Goal: Use online tool/utility: Utilize a website feature to perform a specific function

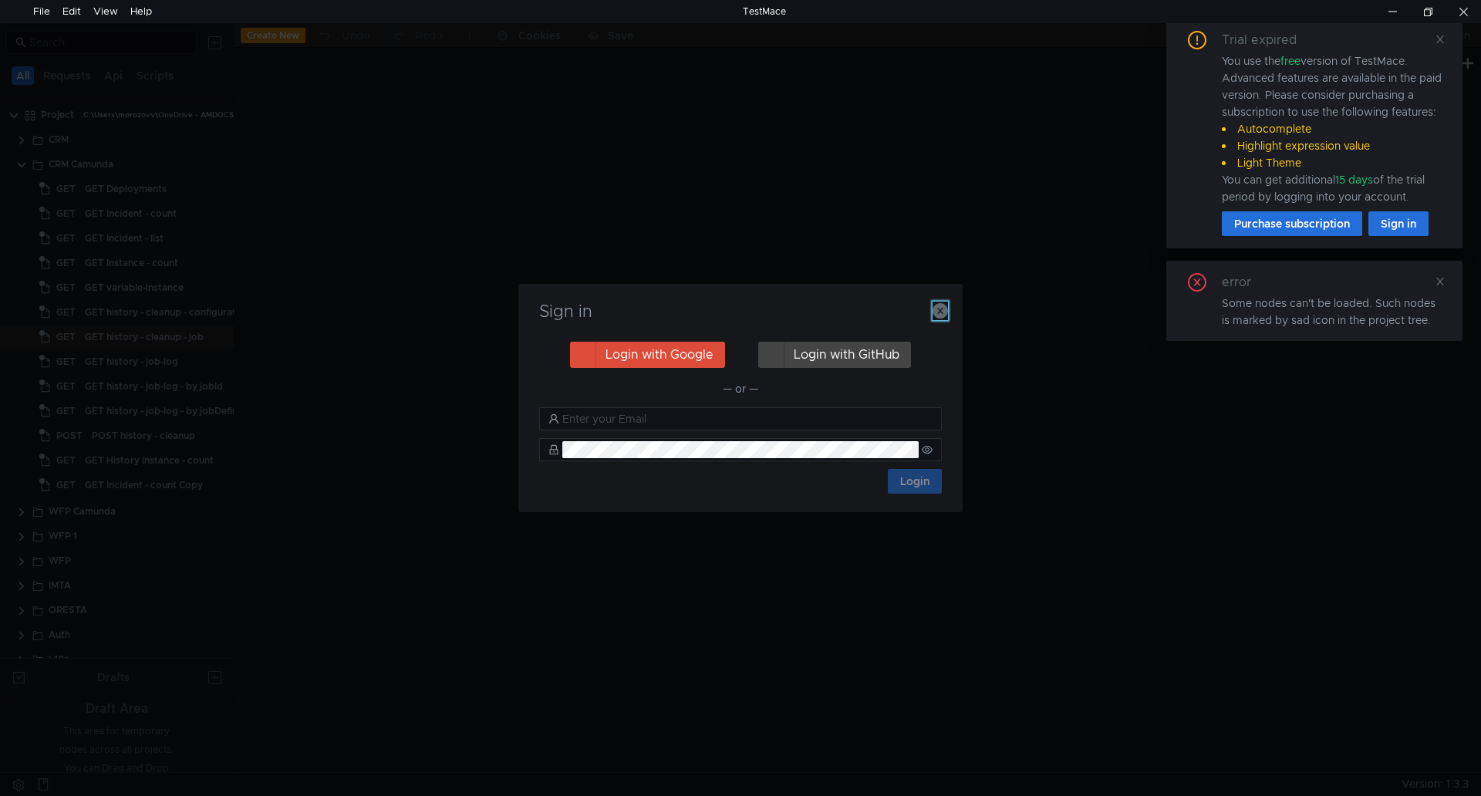
click at [937, 312] on icon "button" at bounding box center [940, 310] width 15 height 15
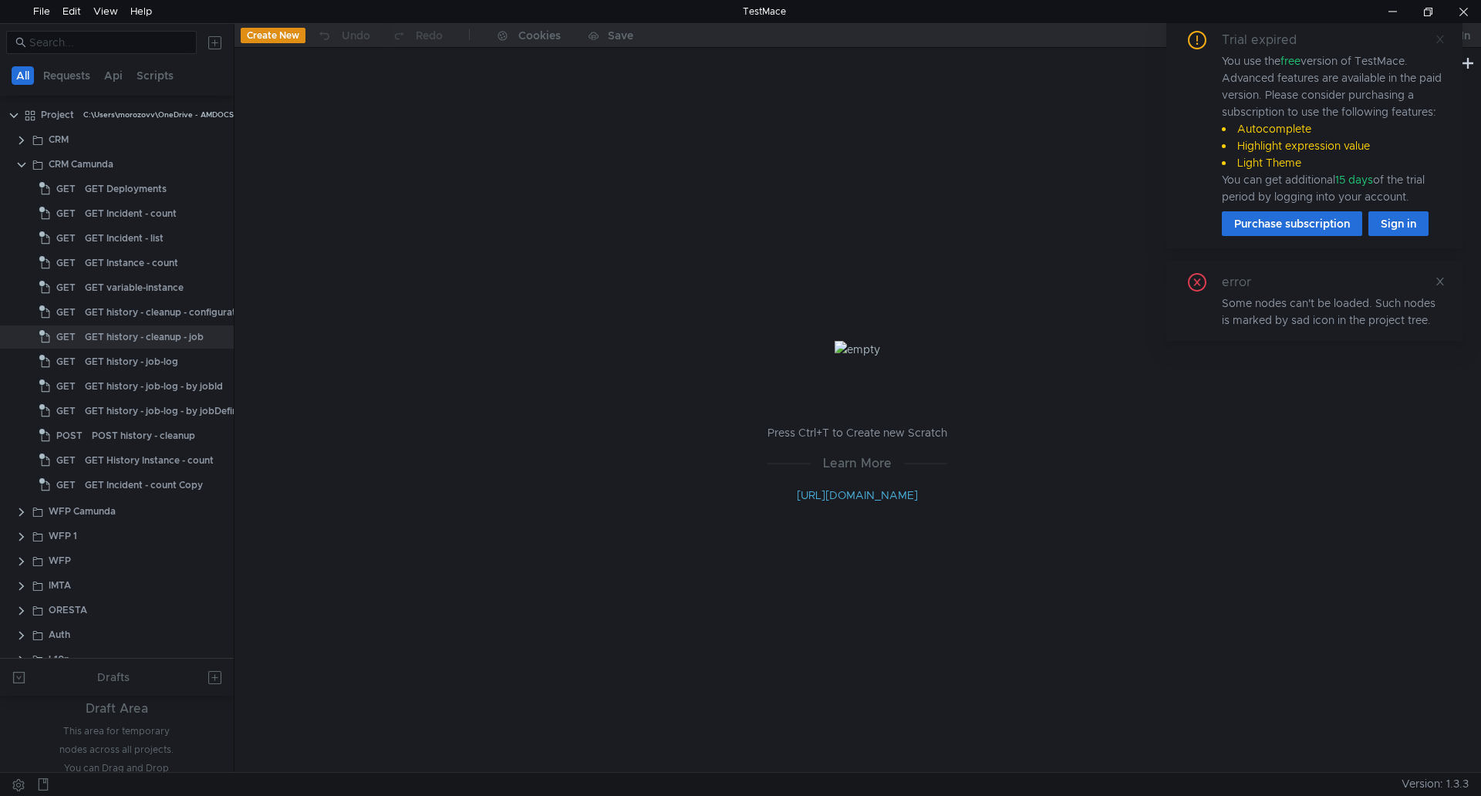
click at [1440, 42] on icon at bounding box center [1440, 39] width 11 height 11
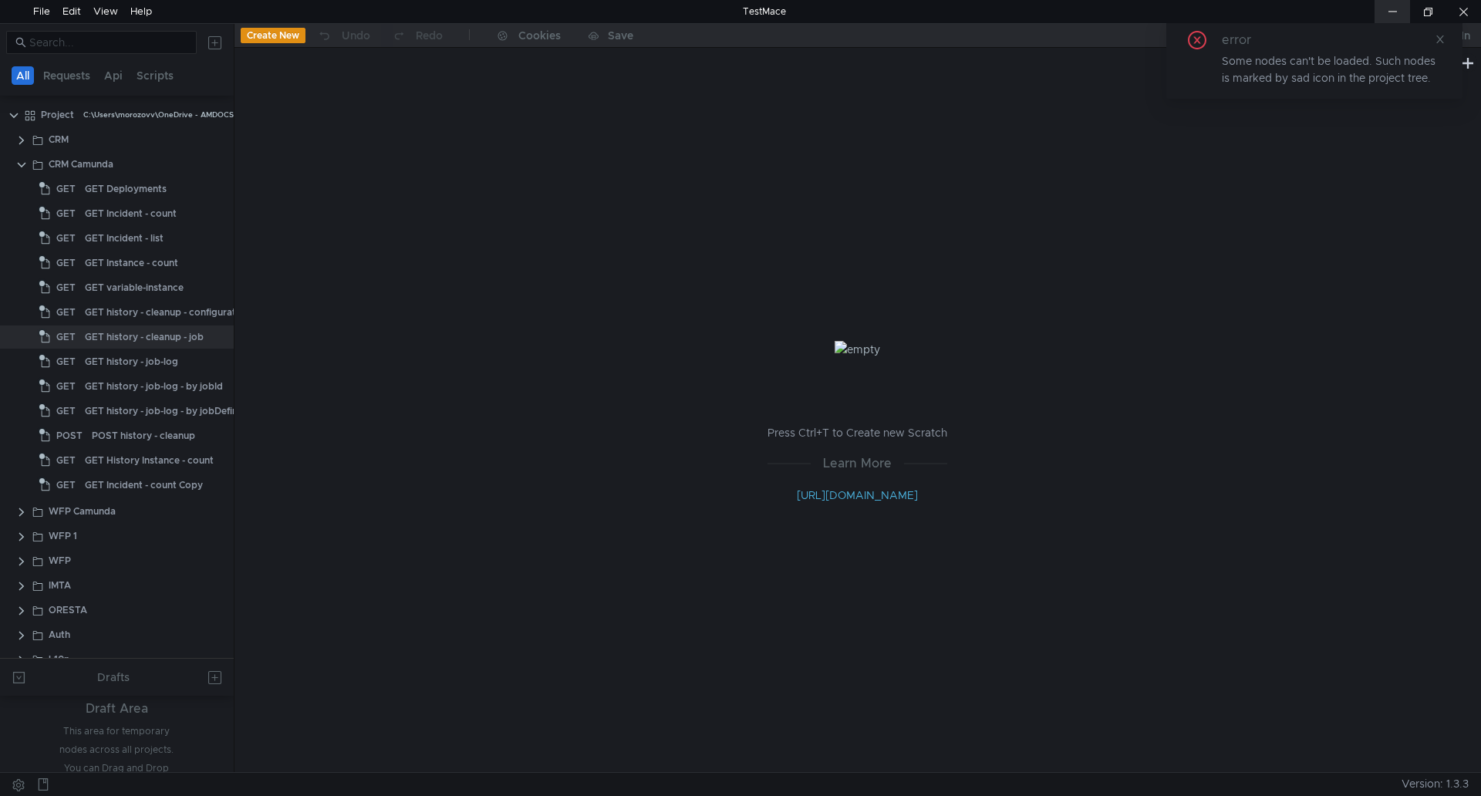
click at [1398, 14] on div at bounding box center [1392, 11] width 35 height 23
click at [23, 168] on clr-icon at bounding box center [21, 165] width 12 height 12
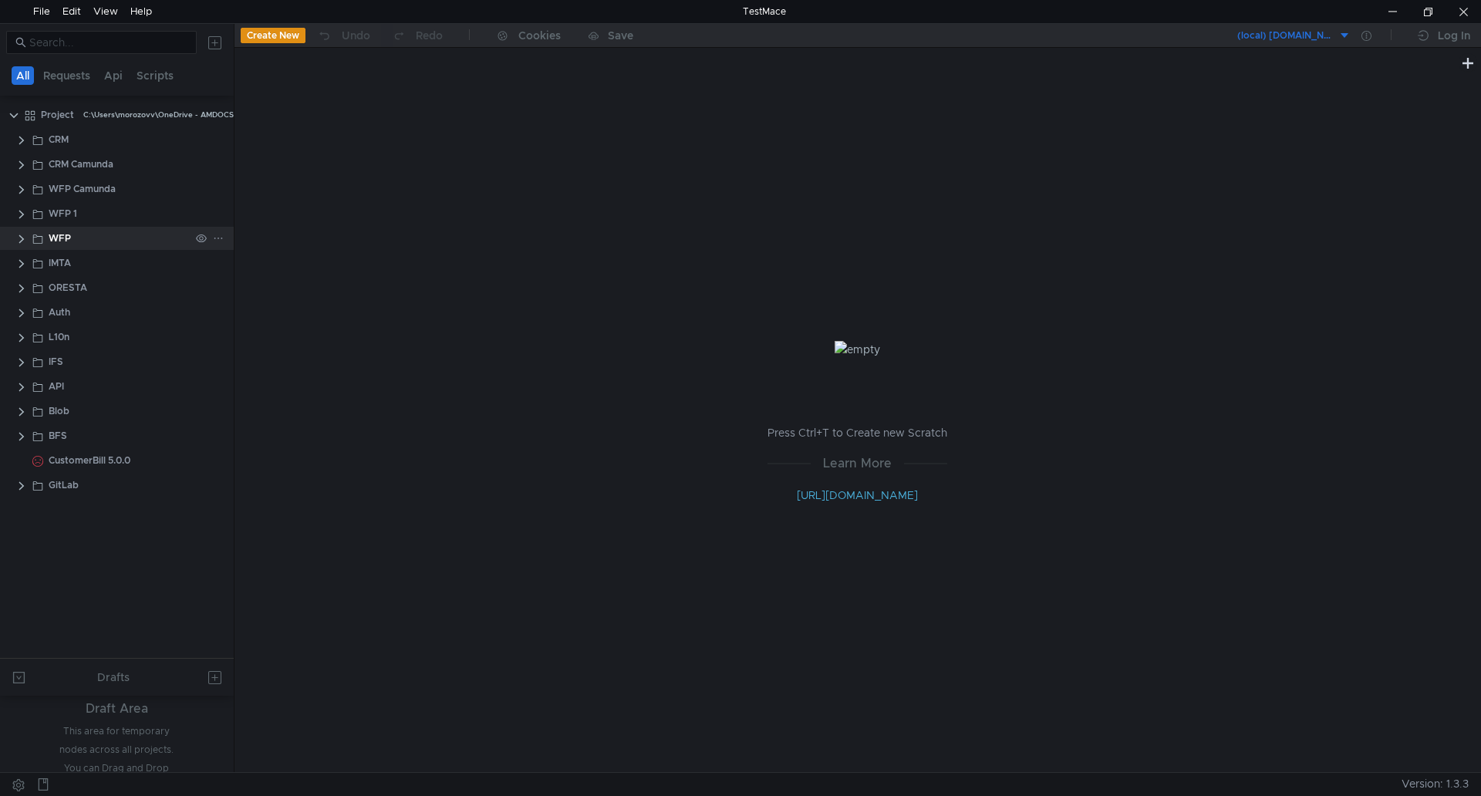
click at [22, 237] on clr-icon at bounding box center [21, 239] width 12 height 12
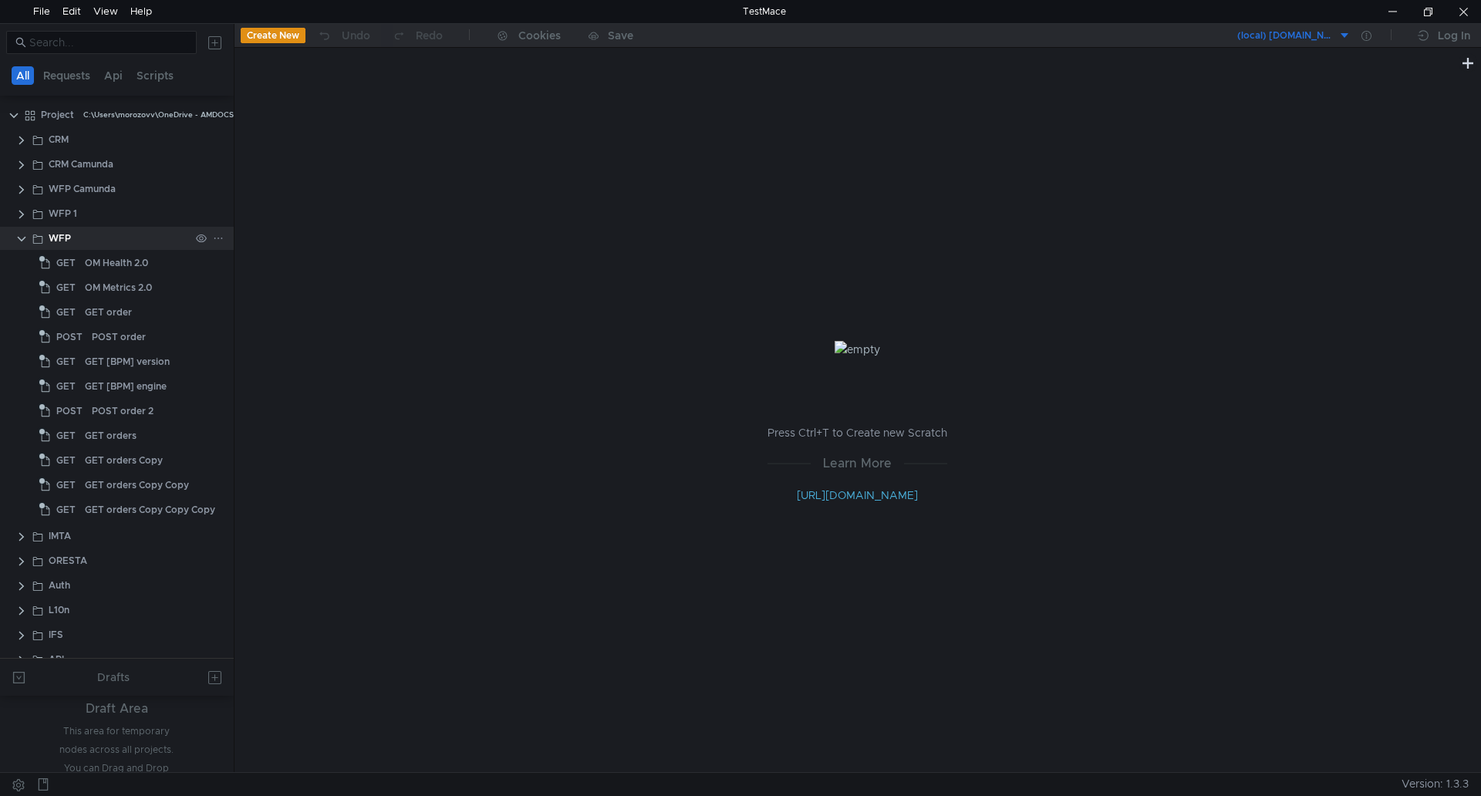
click at [23, 235] on clr-icon at bounding box center [21, 239] width 12 height 12
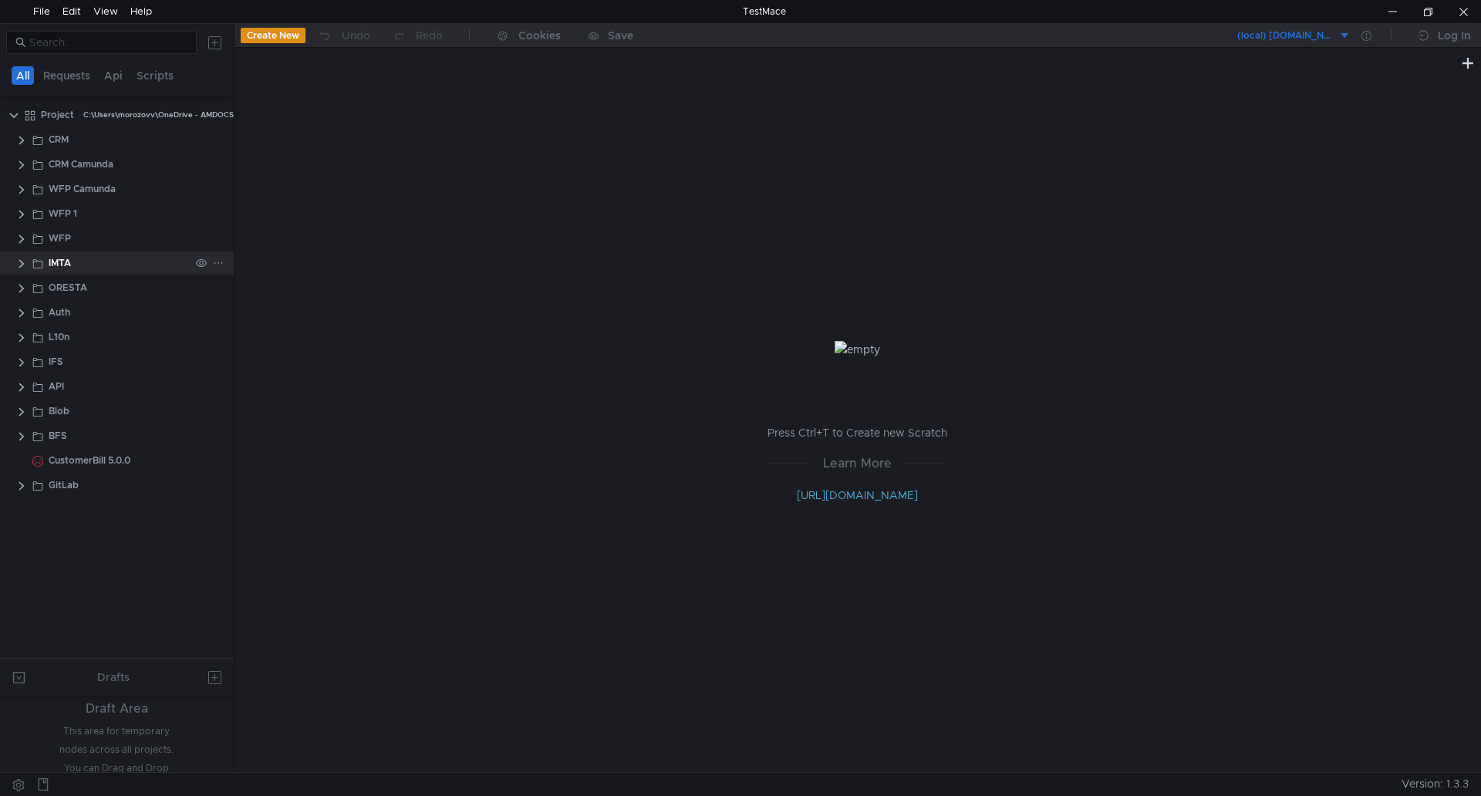
click at [22, 260] on clr-icon at bounding box center [21, 264] width 12 height 12
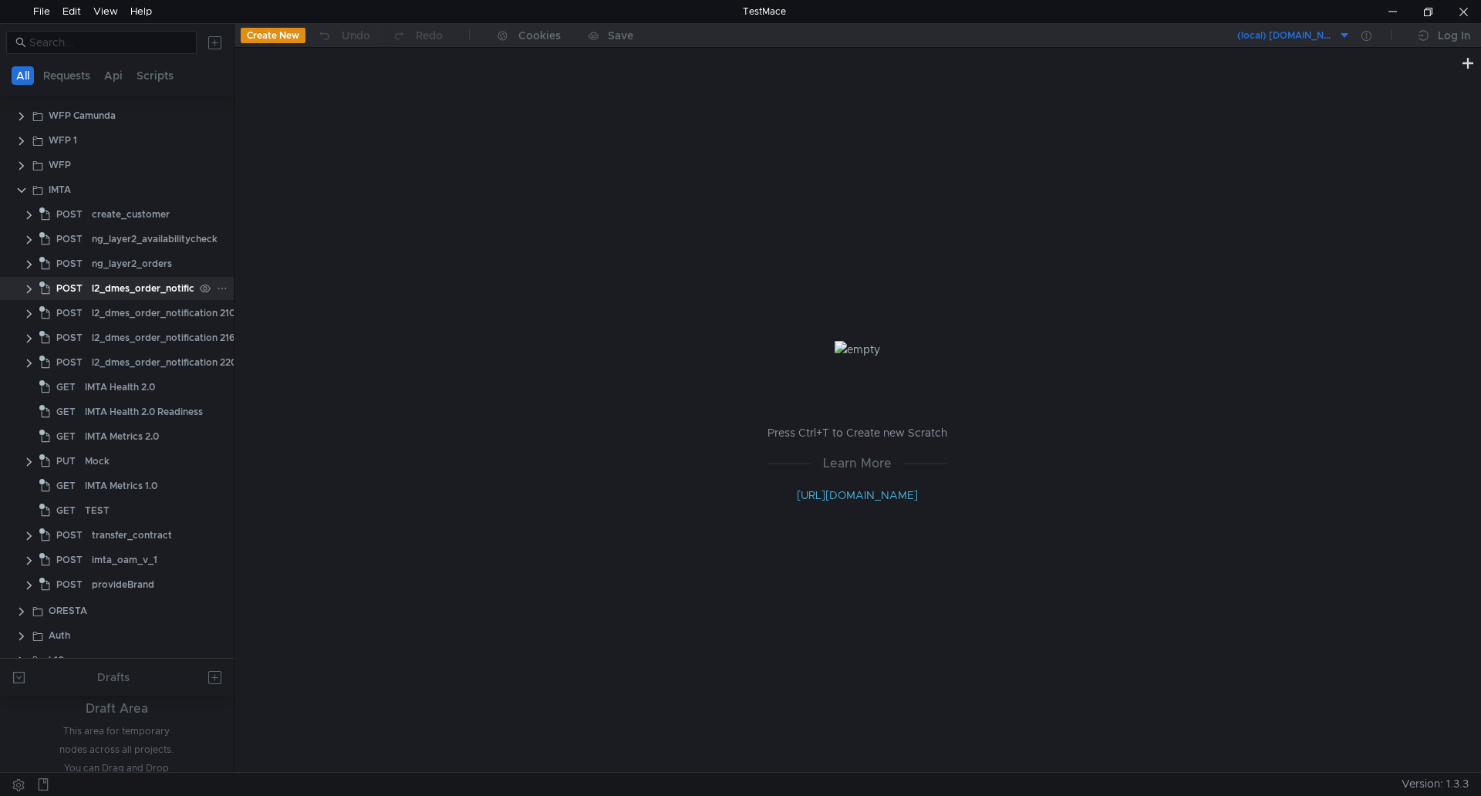
scroll to position [39, 0]
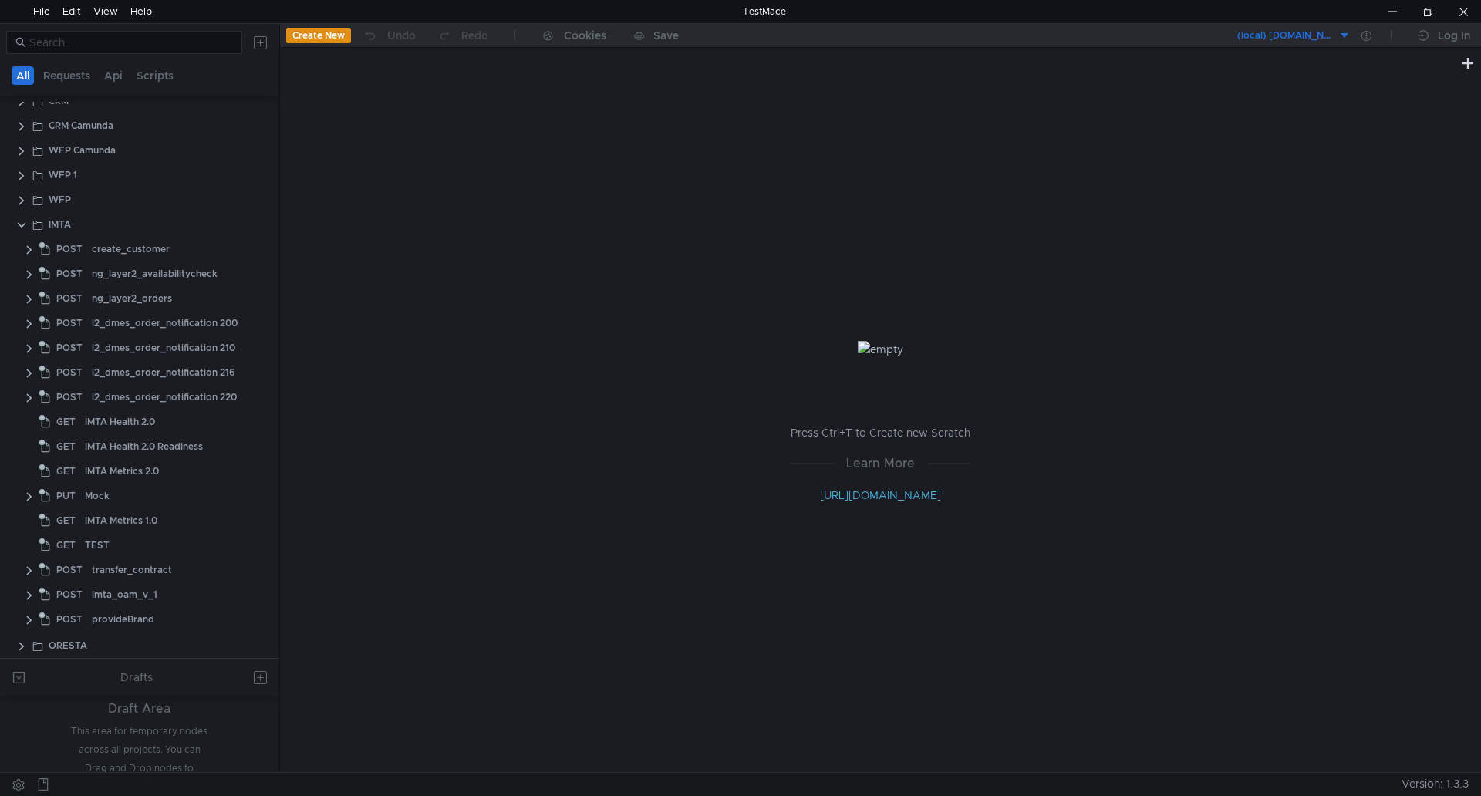
drag, startPoint x: 234, startPoint y: 380, endPoint x: 279, endPoint y: 381, distance: 45.5
click at [279, 381] on div at bounding box center [279, 398] width 1 height 748
click at [152, 372] on div "l2_dmes_order_notification 216" at bounding box center [163, 372] width 143 height 23
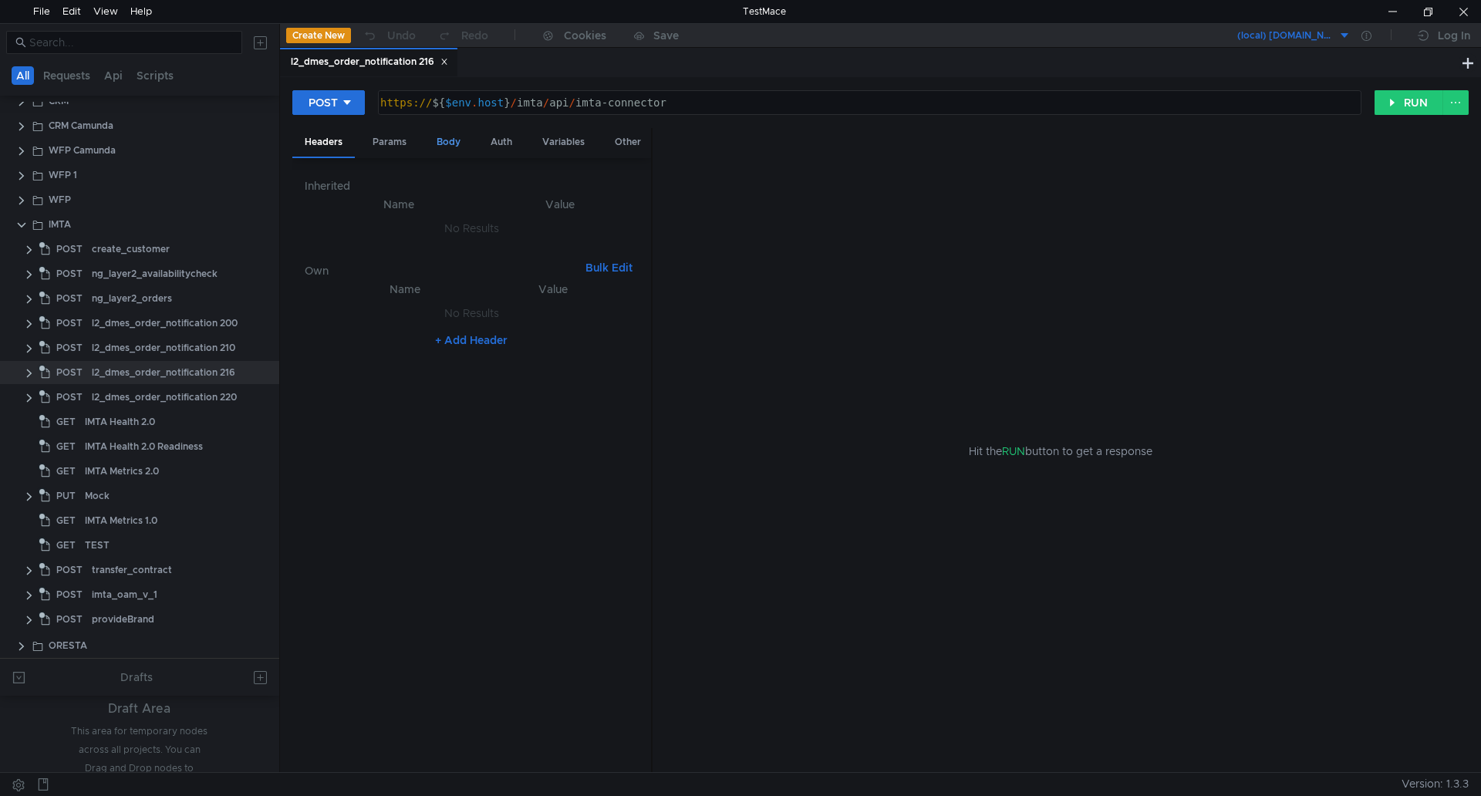
click at [444, 143] on div "Body" at bounding box center [448, 142] width 49 height 29
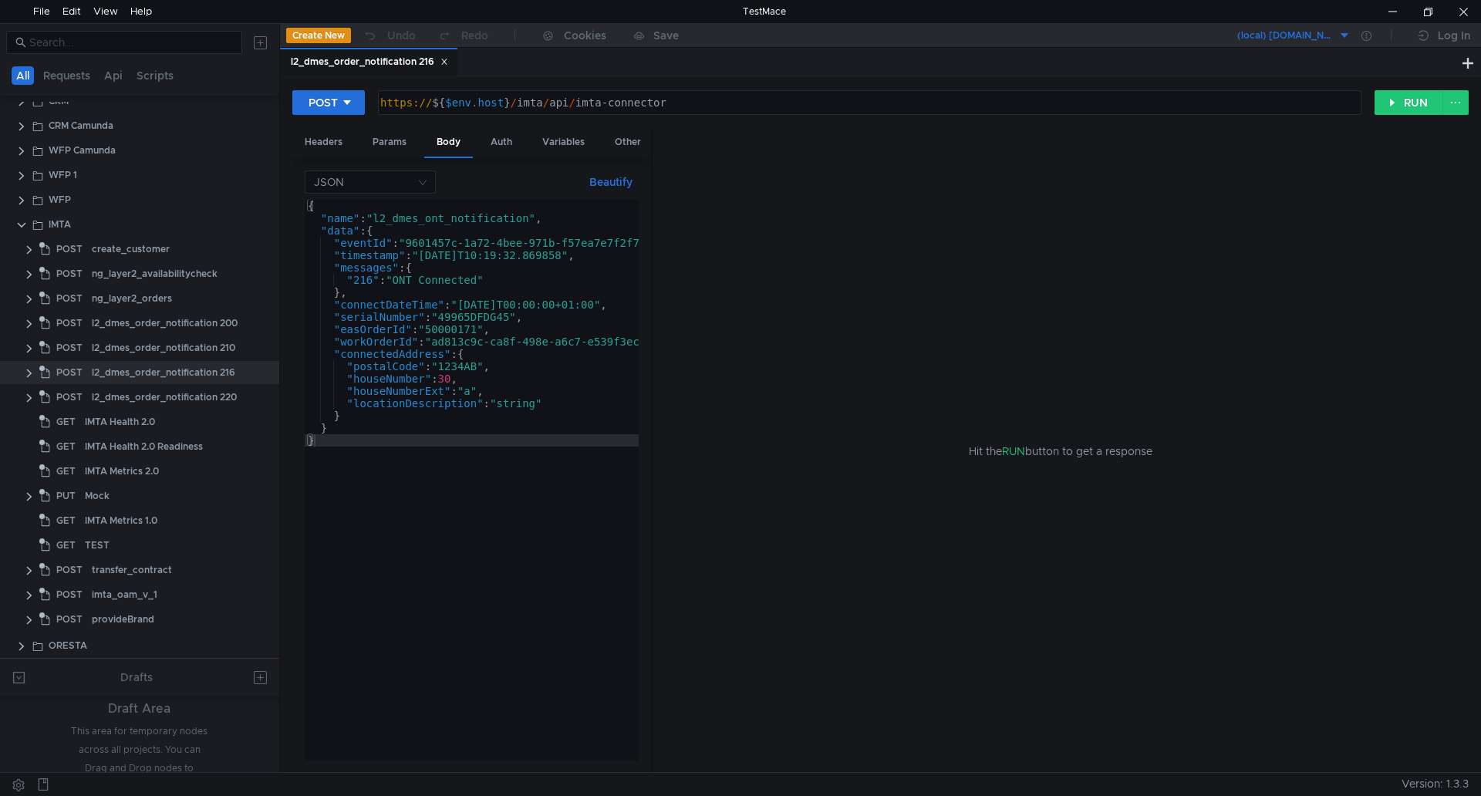
click at [1340, 35] on button "(local) [DOMAIN_NAME]" at bounding box center [1293, 35] width 114 height 25
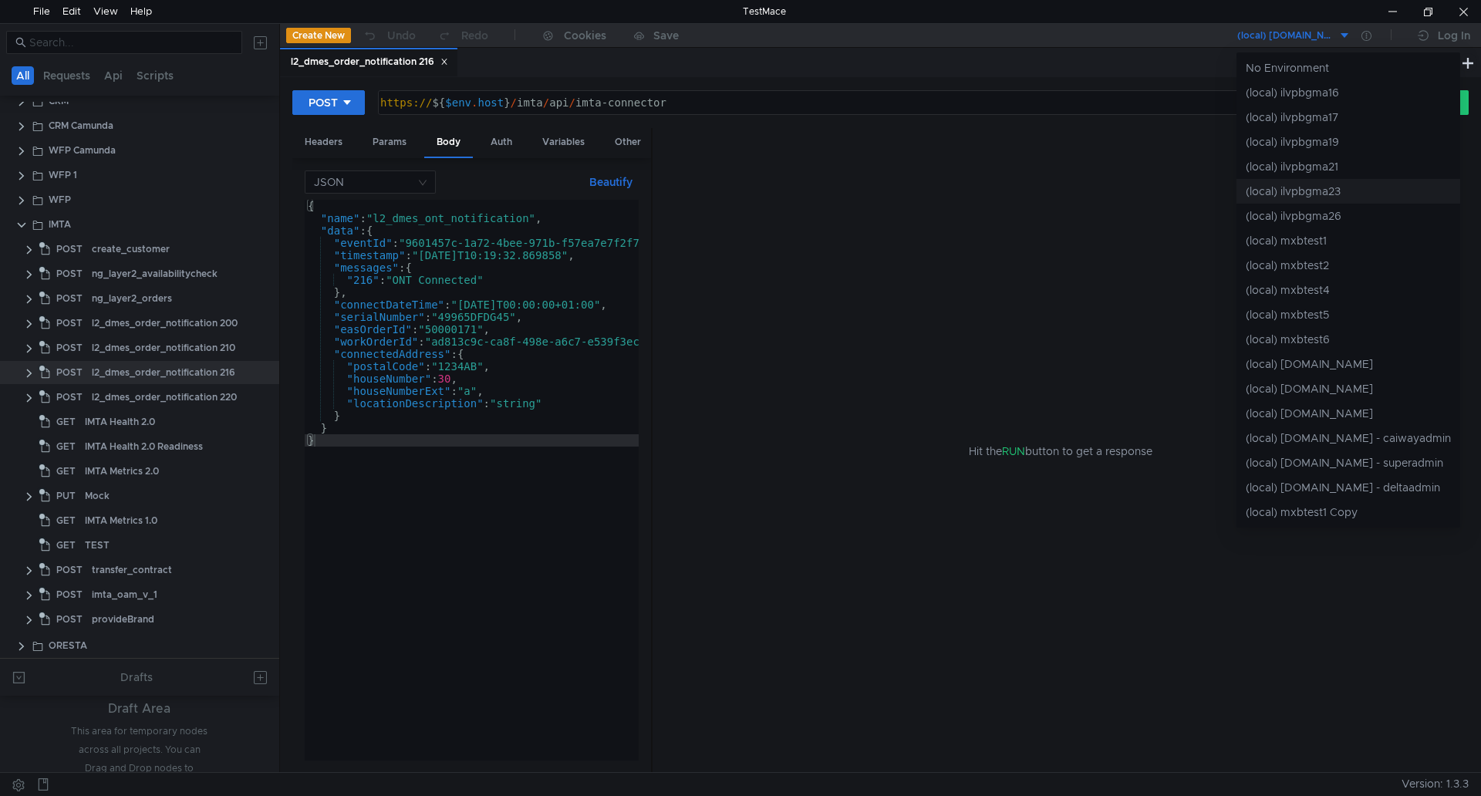
click at [1291, 191] on li "(local) ilvpbgma23" at bounding box center [1348, 191] width 224 height 25
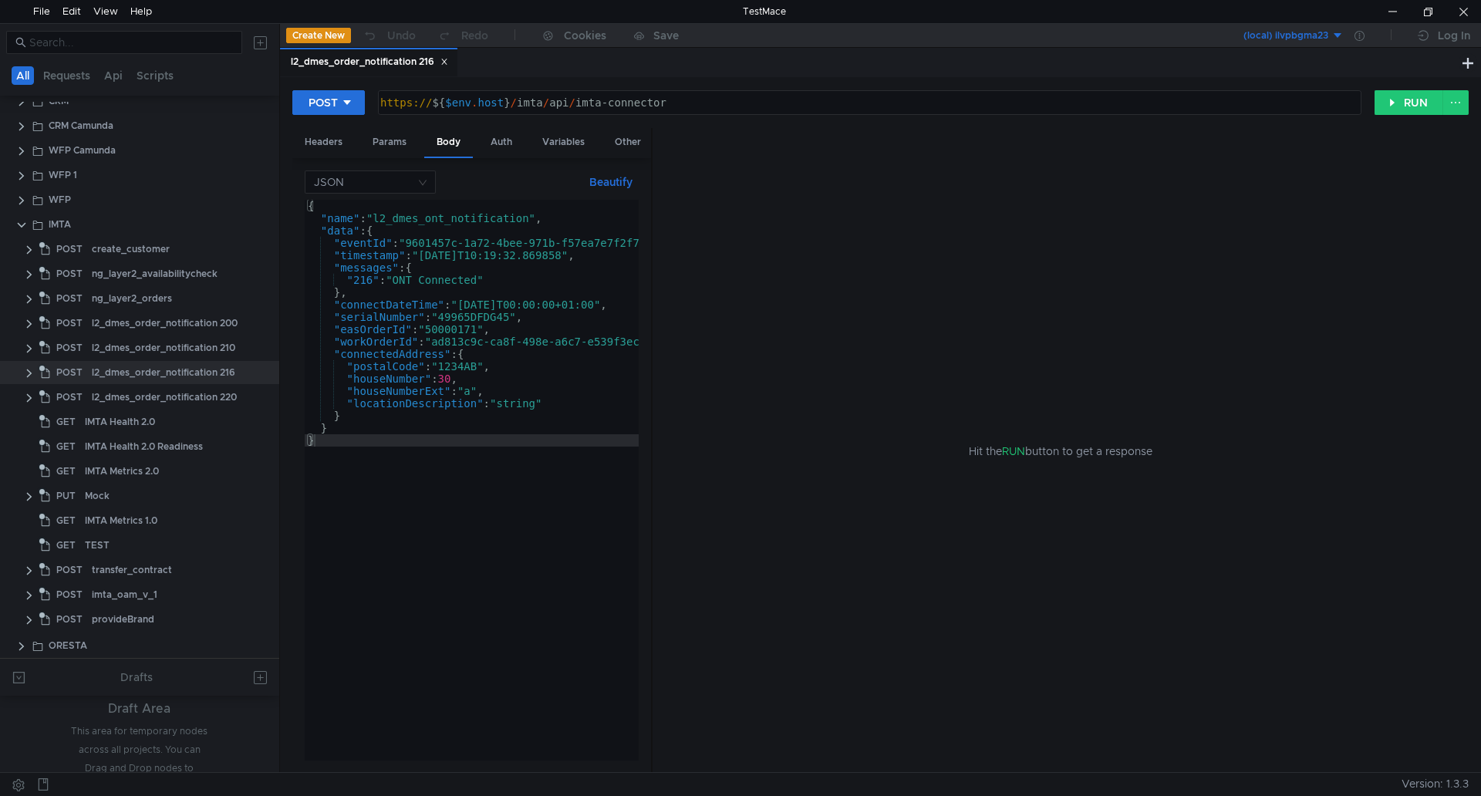
click at [507, 291] on div "{ "name" : "l2_dmes_ont_notification" , "data" : { "eventId" : "9601457c-1a72-4…" at bounding box center [496, 492] width 382 height 585
click at [495, 280] on div "{ "name" : "l2_dmes_ont_notification" , "data" : { "eventId" : "9601457c-1a72-4…" at bounding box center [496, 492] width 382 height 585
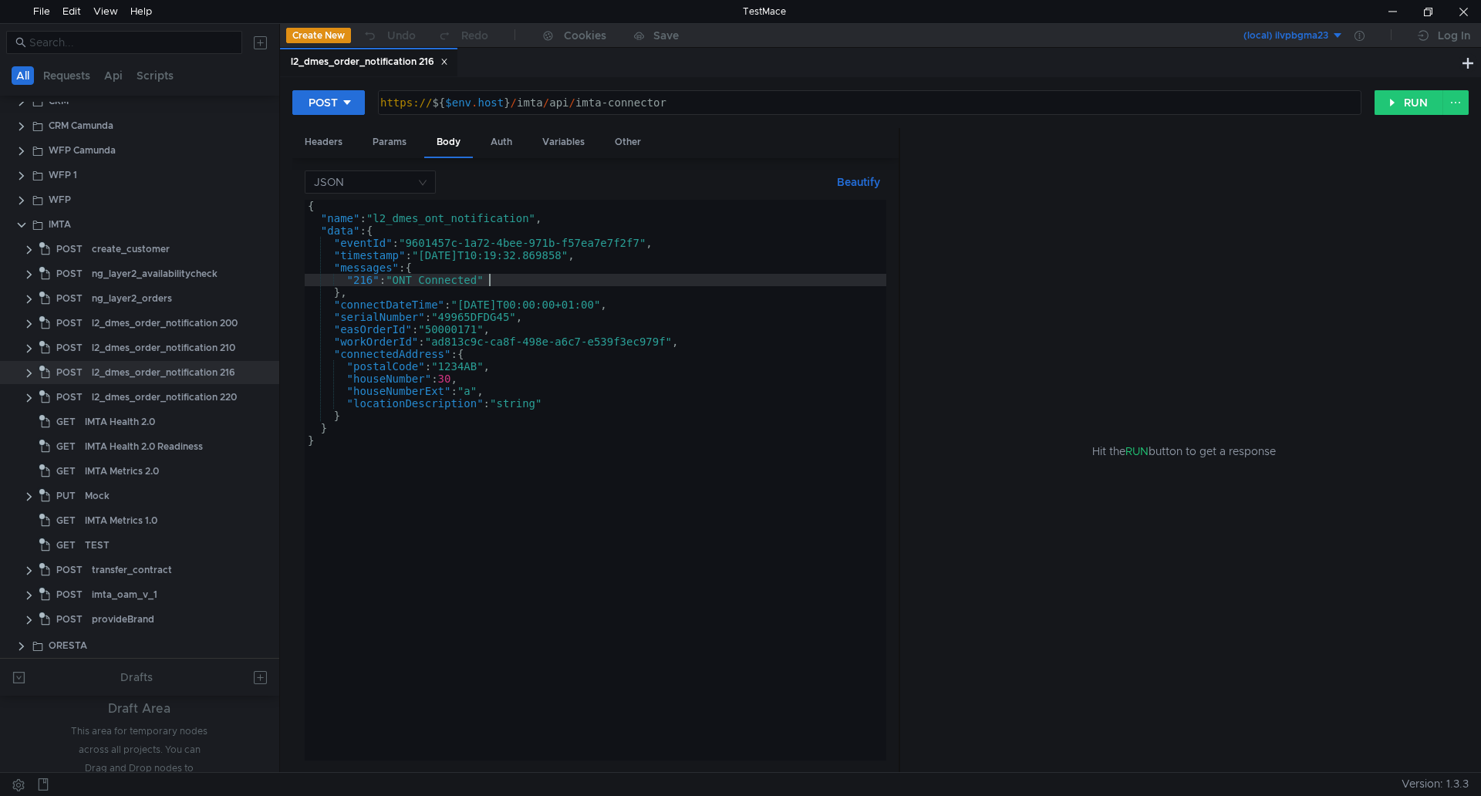
drag, startPoint x: 652, startPoint y: 376, endPoint x: 899, endPoint y: 395, distance: 248.3
click at [899, 395] on div at bounding box center [900, 451] width 2 height 646
click at [525, 363] on div "{ "name" : "l2_dmes_ont_notification" , "data" : { "eventId" : "9601457c-1a72-4…" at bounding box center [596, 492] width 582 height 585
click at [558, 406] on div "{ "name" : "l2_dmes_ont_notification" , "data" : { "eventId" : "9601457c-1a72-4…" at bounding box center [596, 492] width 582 height 585
click at [456, 325] on div "{ "name" : "l2_dmes_ont_notification" , "data" : { "eventId" : "9601457c-1a72-4…" at bounding box center [596, 492] width 582 height 585
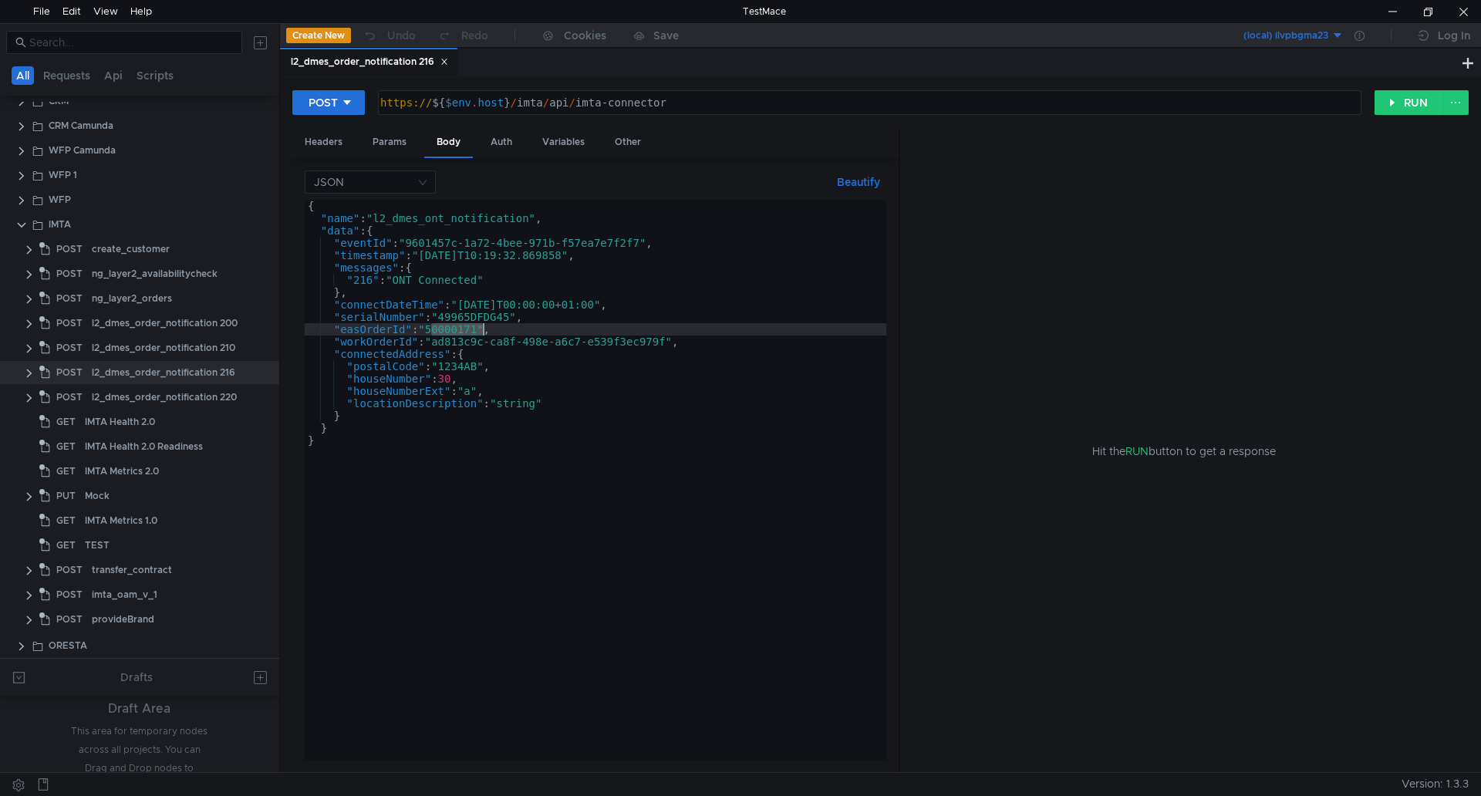
click at [456, 325] on div "{ "name" : "l2_dmes_ont_notification" , "data" : { "eventId" : "9601457c-1a72-4…" at bounding box center [596, 492] width 582 height 585
click at [437, 342] on div "{ "name" : "l2_dmes_ont_notification" , "data" : { "eventId" : "9601457c-1a72-4…" at bounding box center [596, 492] width 582 height 585
paste textarea "19e79586-3f04-42c3-8272-a4443e6b8928"
type textarea ""workOrderId": "19e79586-3f04-42c3-8272-a4443e6b8928","
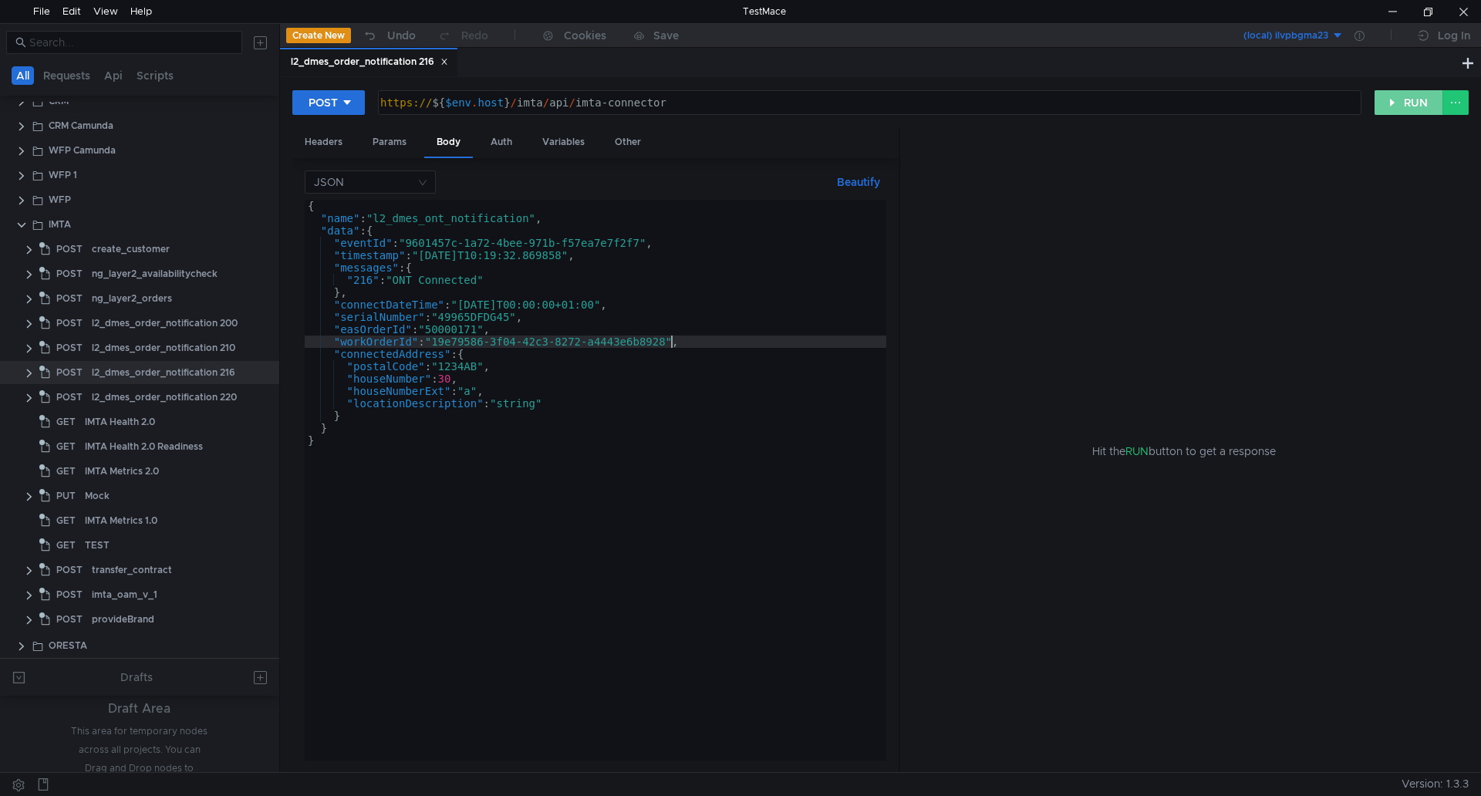
click at [1398, 101] on button "RUN" at bounding box center [1409, 102] width 69 height 25
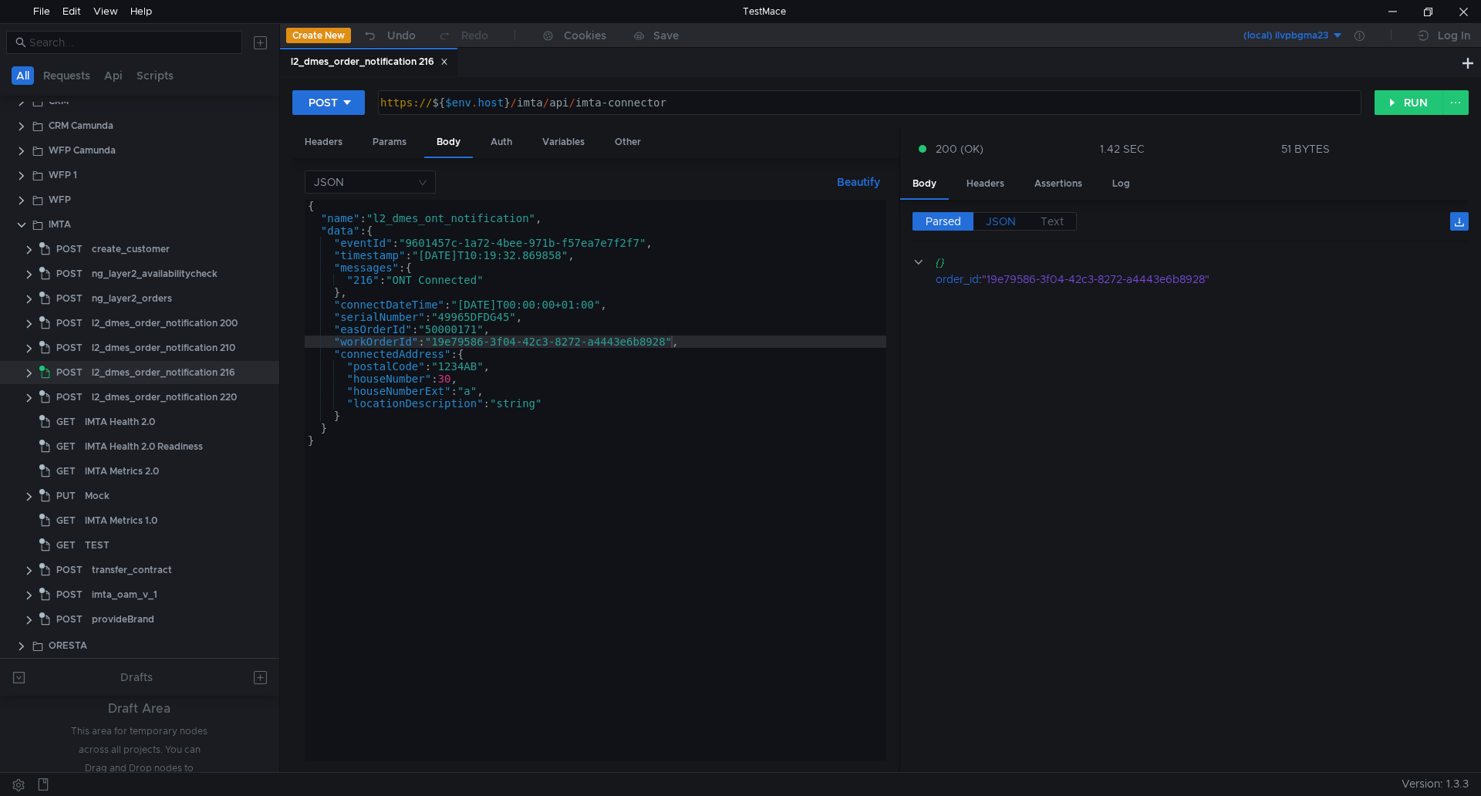
click at [1002, 221] on span "JSON" at bounding box center [1001, 221] width 30 height 14
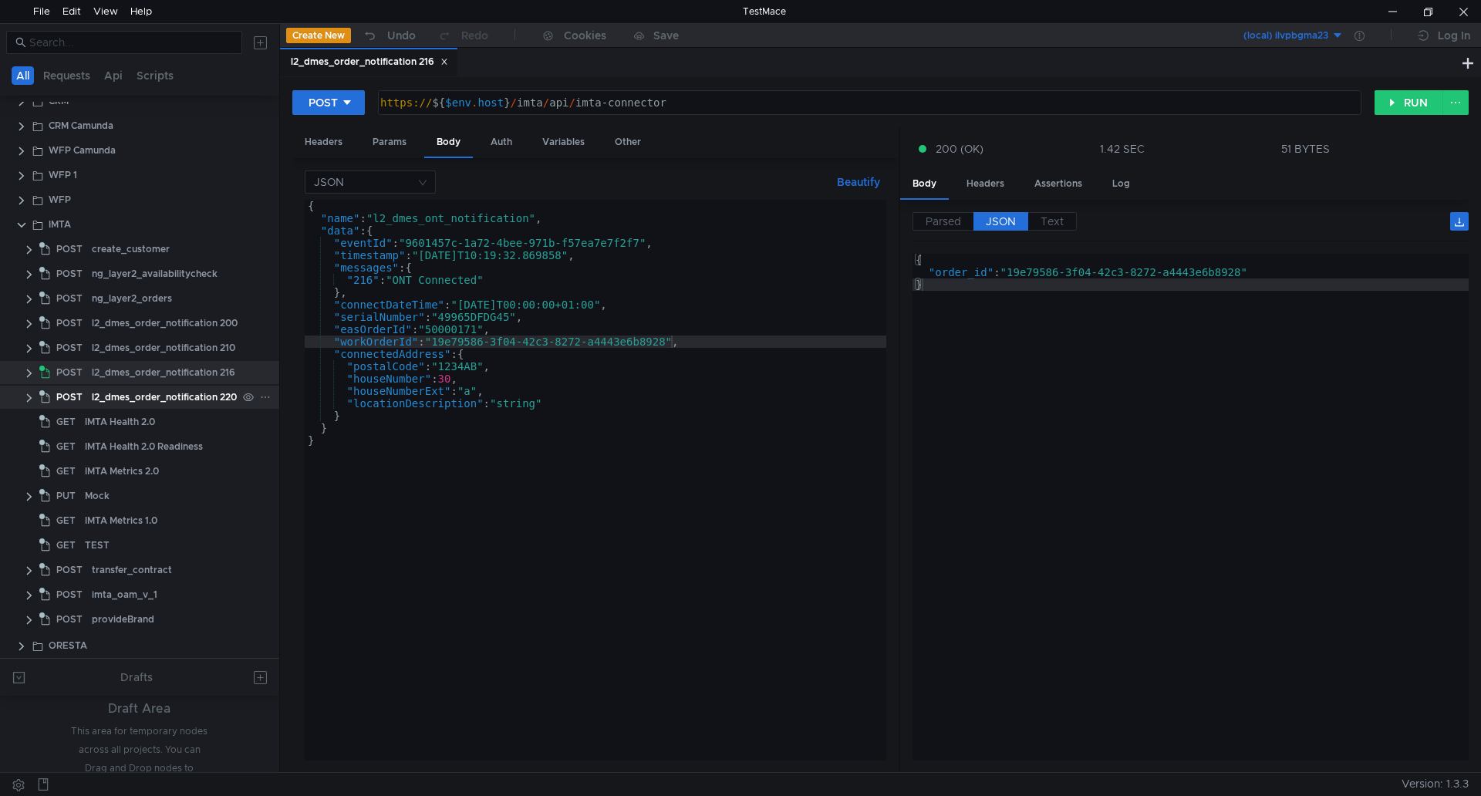
click at [146, 394] on div "l2_dmes_order_notification 220" at bounding box center [164, 397] width 145 height 23
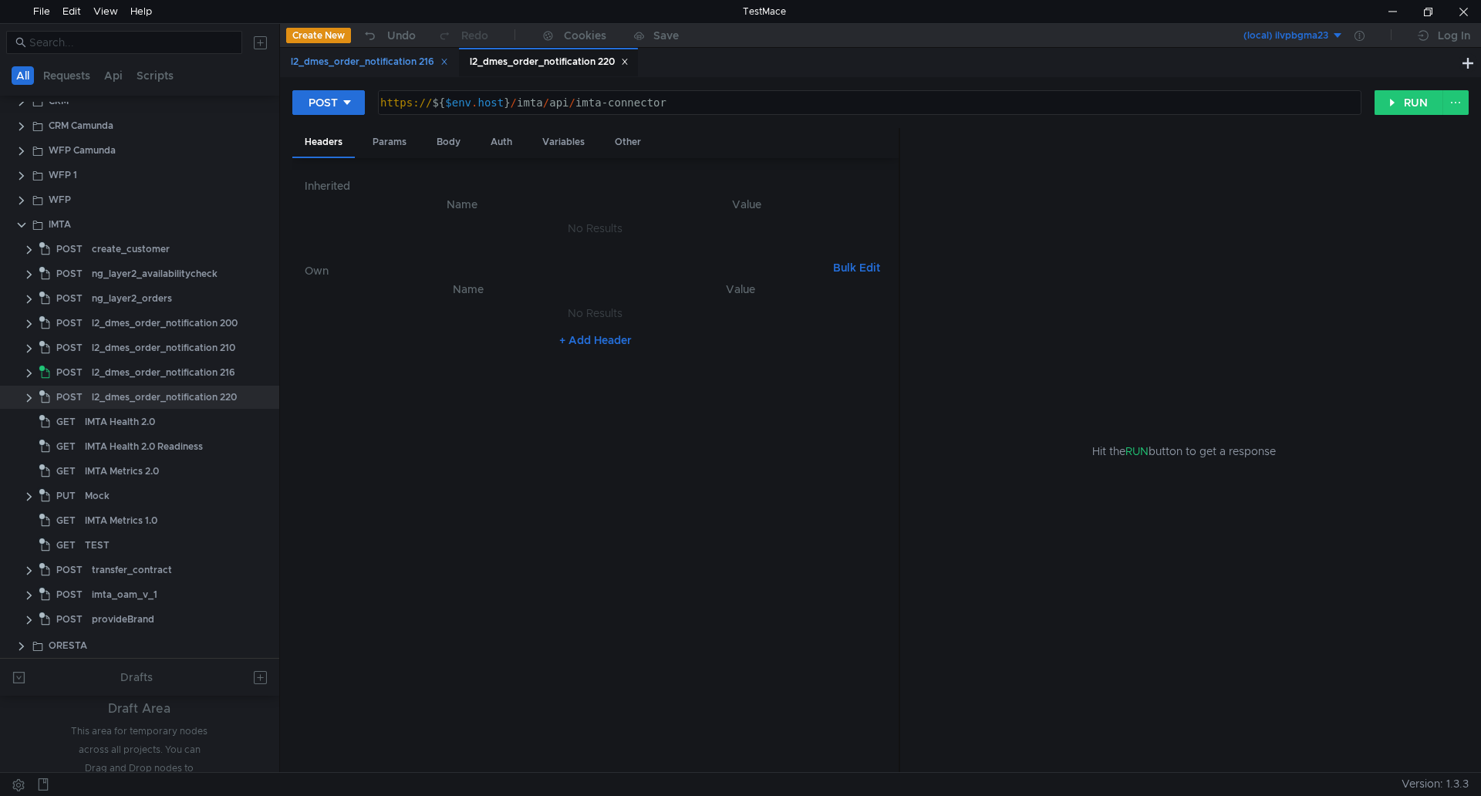
click at [447, 59] on icon at bounding box center [444, 62] width 8 height 8
click at [450, 142] on div "Body" at bounding box center [448, 142] width 49 height 29
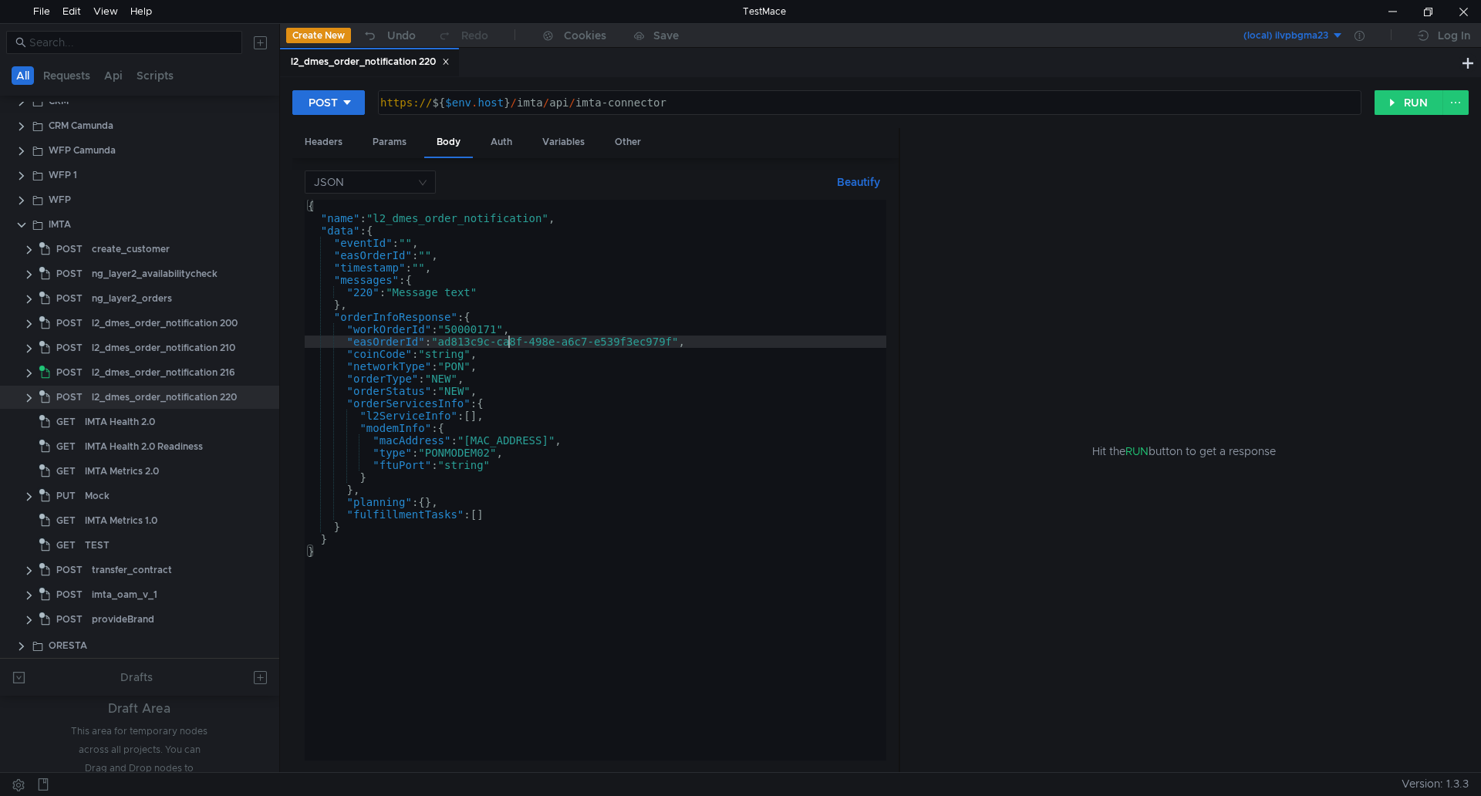
click at [506, 343] on div "{ "name" : "l2_dmes_order_notification" , "data" : { "eventId" : "" , "easOrder…" at bounding box center [596, 492] width 582 height 585
drag, startPoint x: 444, startPoint y: 342, endPoint x: 677, endPoint y: 340, distance: 233.0
click at [677, 340] on div "{ "name" : "l2_dmes_order_notification" , "data" : { "eventId" : "" , "easOrder…" at bounding box center [596, 492] width 582 height 585
paste textarea "19e79586-3f04-42c3-8272-a4443e6b8928"
click at [1406, 100] on button "RUN" at bounding box center [1409, 102] width 69 height 25
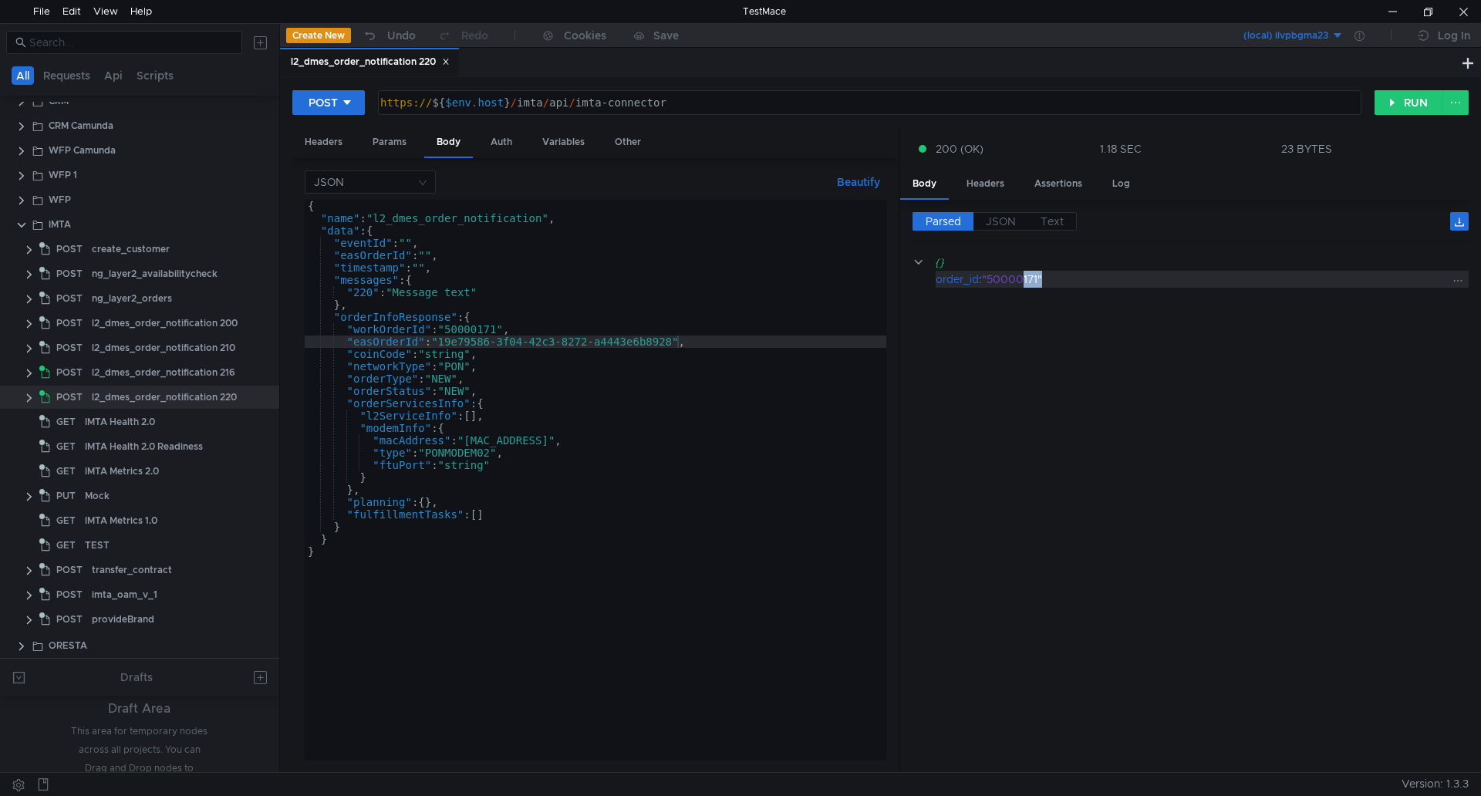
drag, startPoint x: 1027, startPoint y: 281, endPoint x: 1044, endPoint y: 279, distance: 17.8
click at [1044, 279] on div ""50000171"" at bounding box center [1215, 279] width 467 height 17
click at [1386, 7] on div at bounding box center [1392, 11] width 35 height 23
click at [474, 329] on div "{ "name" : "l2_dmes_order_notification" , "data" : { "eventId" : "" , "easOrder…" at bounding box center [596, 492] width 582 height 585
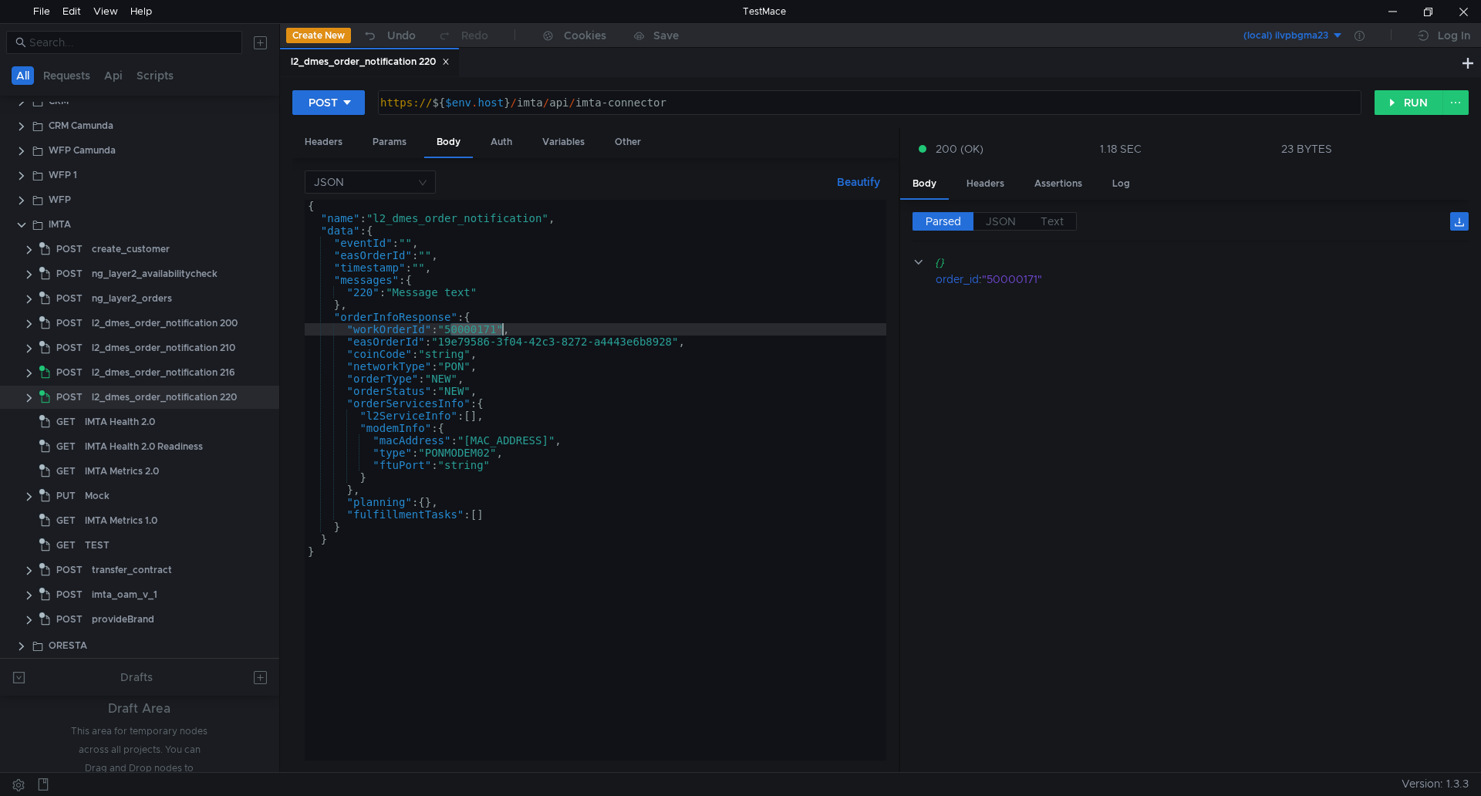
paste textarea "4582"
type textarea ""workOrderId": "50004582","
click at [1408, 98] on button "RUN" at bounding box center [1409, 102] width 69 height 25
click at [346, 329] on div "{ "name" : "l2_dmes_order_notification" , "data" : { "eventId" : "" , "easOrder…" at bounding box center [596, 492] width 582 height 585
click at [528, 325] on div "{ "name" : "l2_dmes_order_notification" , "data" : { "eventId" : "" , "easOrder…" at bounding box center [596, 492] width 582 height 585
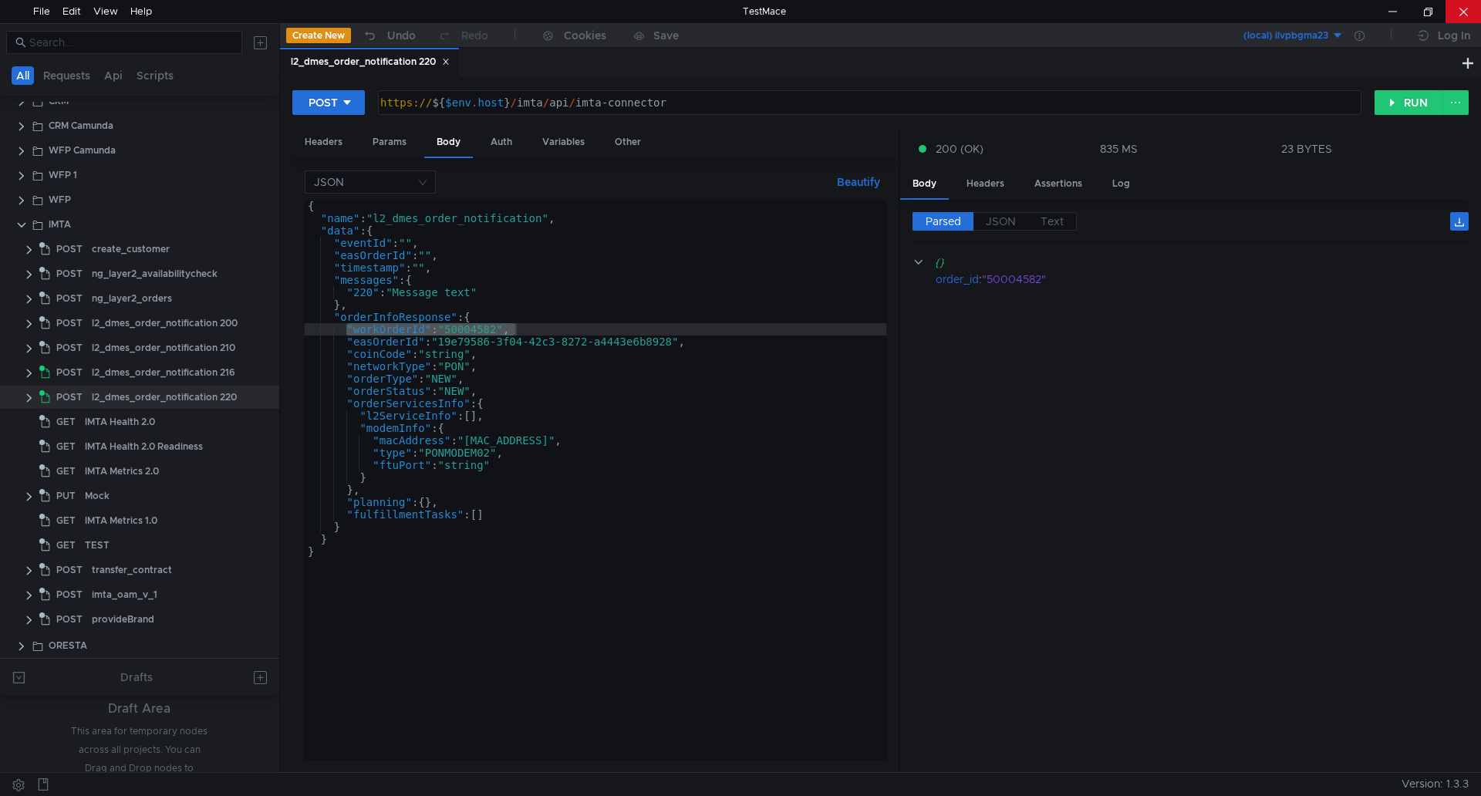
click at [1469, 7] on div at bounding box center [1463, 11] width 35 height 23
